Goal: Transaction & Acquisition: Subscribe to service/newsletter

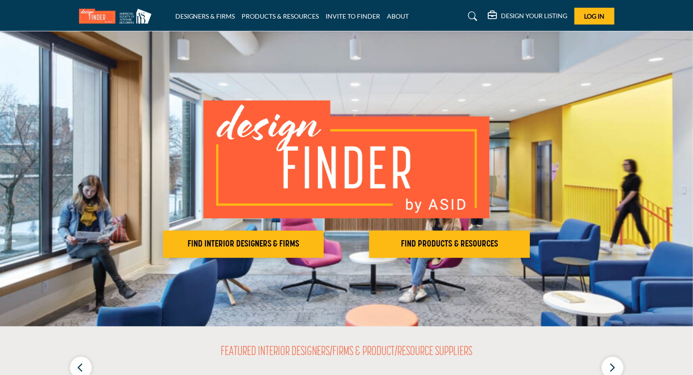
click at [523, 13] on h5 "DESIGN YOUR LISTING" at bounding box center [534, 16] width 66 height 8
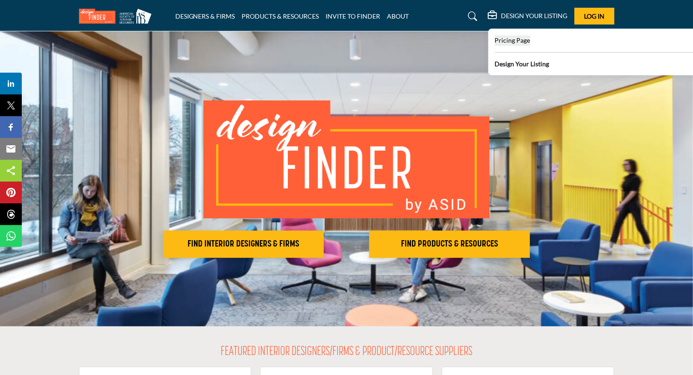
click at [521, 40] on span "Pricing Page" at bounding box center [512, 40] width 35 height 8
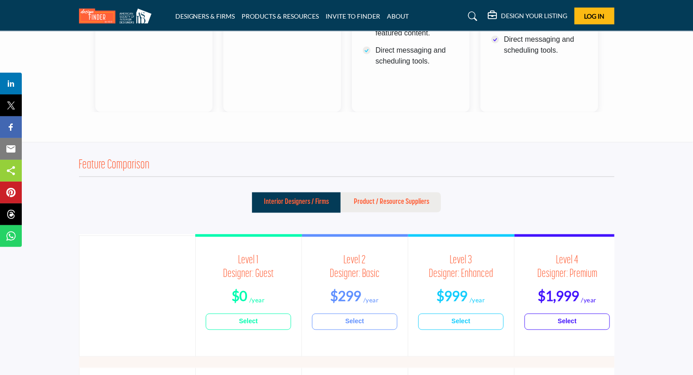
scroll to position [681, 0]
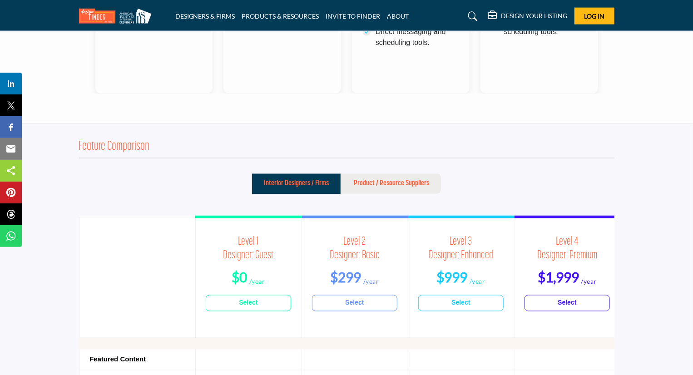
click at [253, 304] on b "Select" at bounding box center [248, 303] width 19 height 10
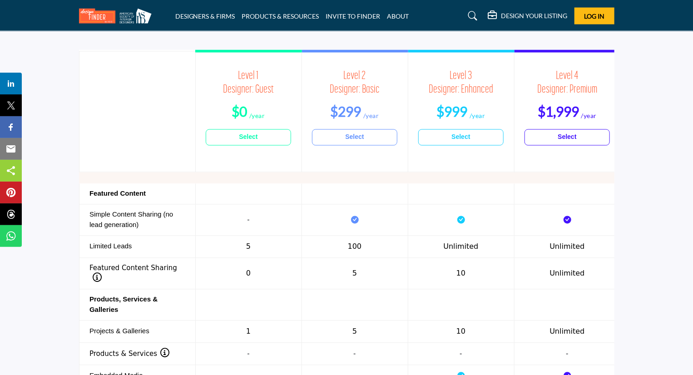
scroll to position [863, 0]
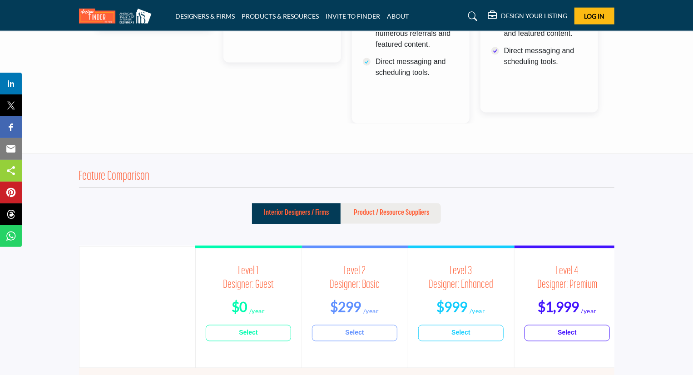
scroll to position [1460, 0]
